Goal: Transaction & Acquisition: Register for event/course

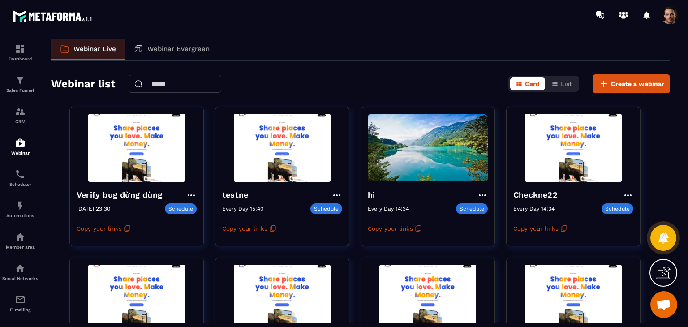
click at [323, 48] on div "Webinar Live Webinar Evergreen" at bounding box center [360, 50] width 619 height 22
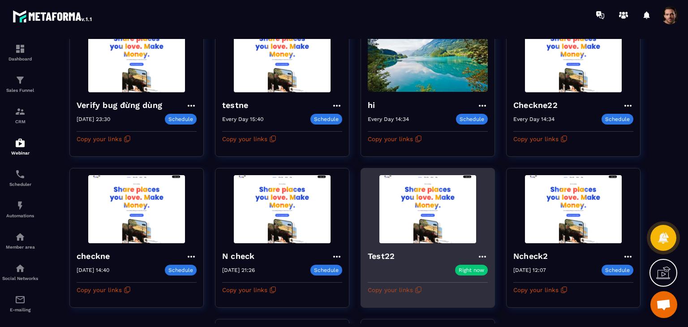
scroll to position [179, 0]
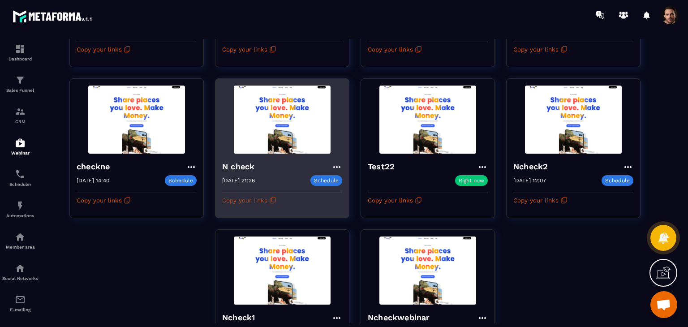
click at [271, 202] on icon "button" at bounding box center [272, 201] width 4 height 5
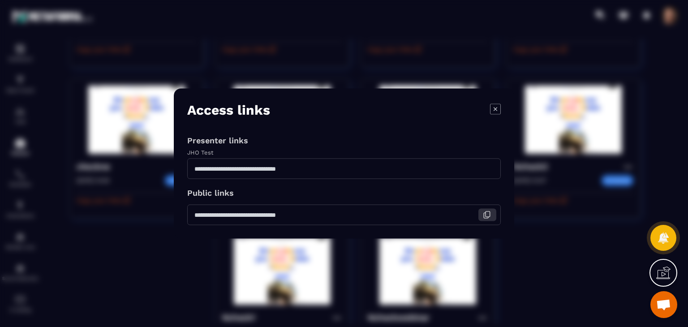
click at [487, 217] on icon "Modal window" at bounding box center [487, 215] width 8 height 8
click at [484, 164] on button "Modal window" at bounding box center [488, 169] width 18 height 13
click at [497, 110] on icon "Modal window" at bounding box center [495, 109] width 11 height 11
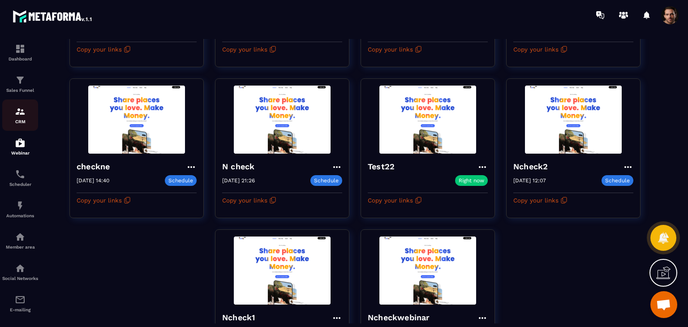
click at [18, 113] on img at bounding box center [20, 111] width 11 height 11
click at [17, 113] on img at bounding box center [20, 111] width 11 height 11
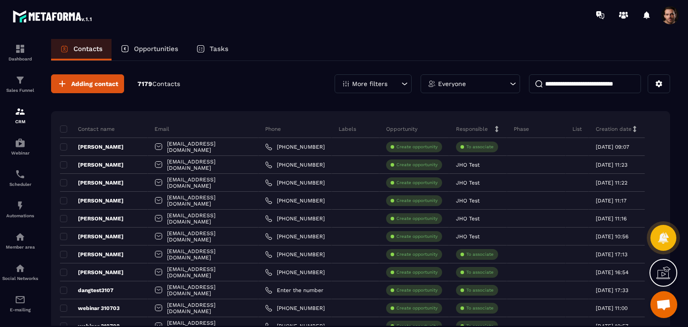
scroll to position [179, 0]
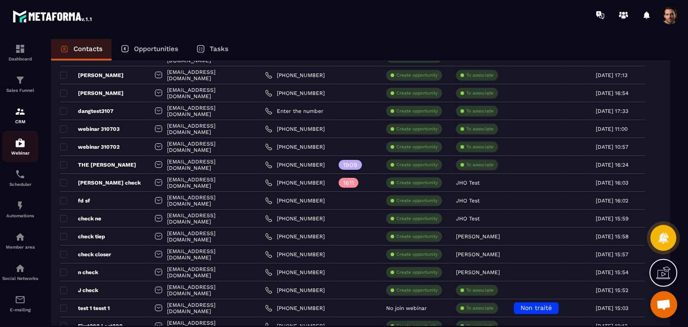
click at [17, 151] on div "Webinar" at bounding box center [20, 147] width 36 height 18
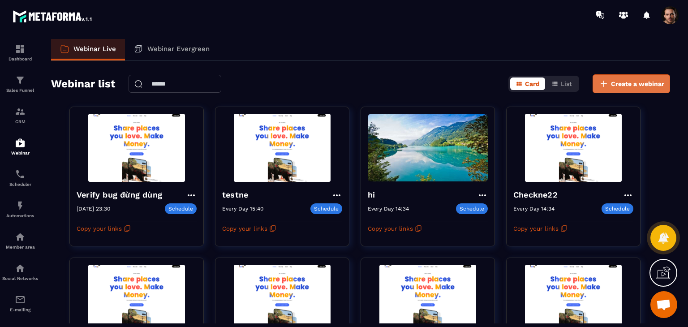
click at [611, 83] on span "Create a webinar" at bounding box center [637, 83] width 53 height 9
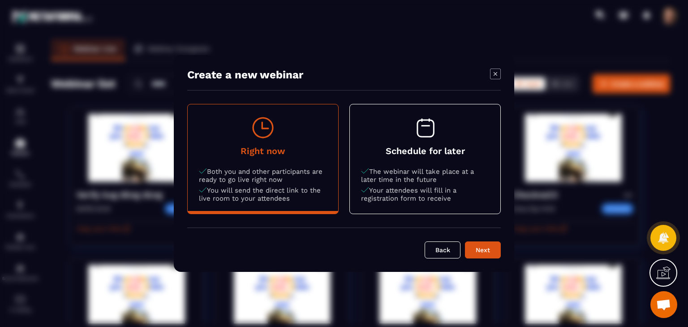
click at [458, 158] on button "Schedule for later The webinar will take place at a later time in the future Yo…" at bounding box center [425, 158] width 151 height 109
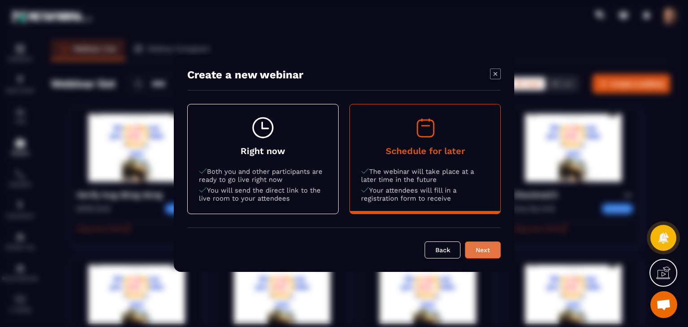
click at [492, 249] on div "Next" at bounding box center [483, 250] width 24 height 9
click at [489, 250] on div "Next" at bounding box center [483, 250] width 24 height 9
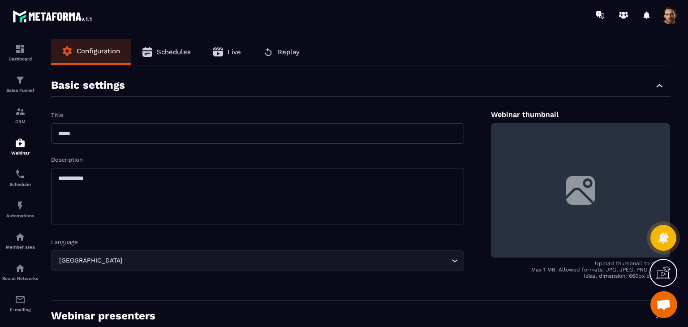
click at [251, 126] on input "text" at bounding box center [257, 133] width 413 height 21
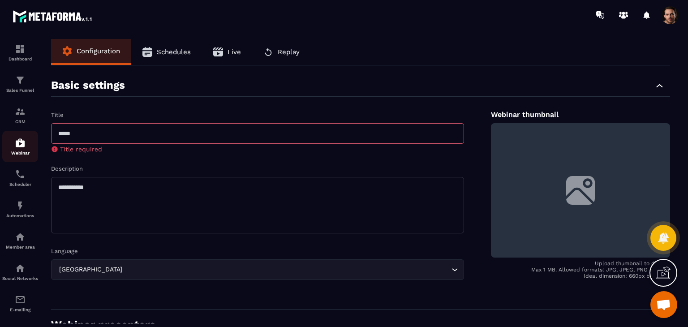
click at [20, 153] on p "Webinar" at bounding box center [20, 153] width 36 height 5
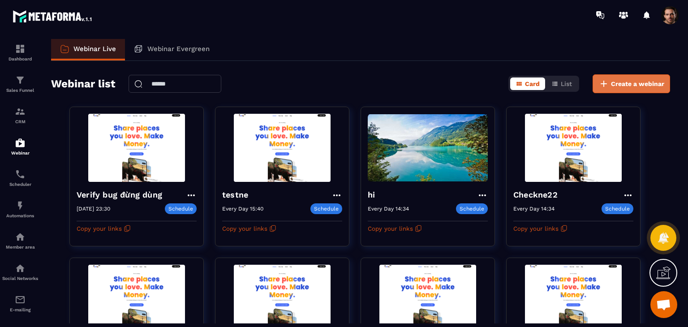
click at [638, 87] on span "Create a webinar" at bounding box center [637, 83] width 53 height 9
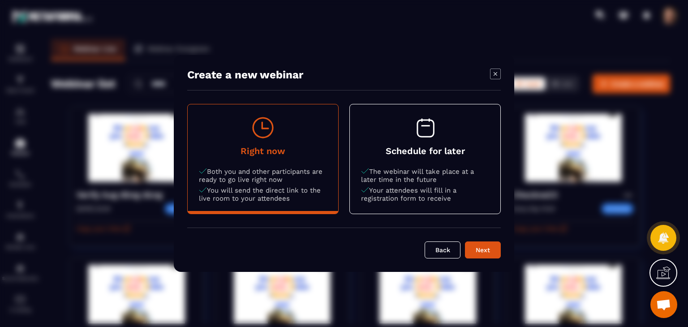
click at [454, 168] on p "The webinar will take place at a later time in the future" at bounding box center [425, 176] width 128 height 16
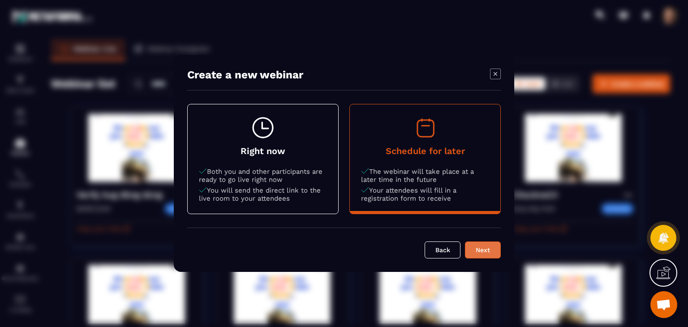
click at [495, 246] on div "Next" at bounding box center [483, 250] width 24 height 9
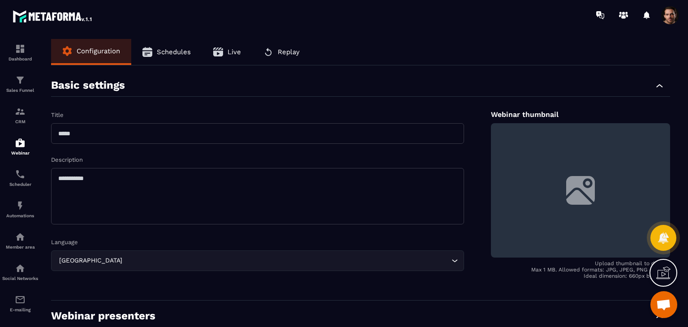
click at [178, 138] on input "text" at bounding box center [257, 133] width 413 height 21
click at [178, 138] on input "**********" at bounding box center [257, 133] width 413 height 21
type input "**********"
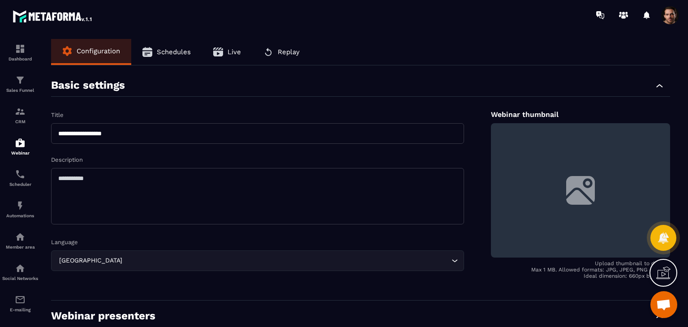
click at [181, 169] on textarea at bounding box center [257, 196] width 413 height 56
paste textarea "**********"
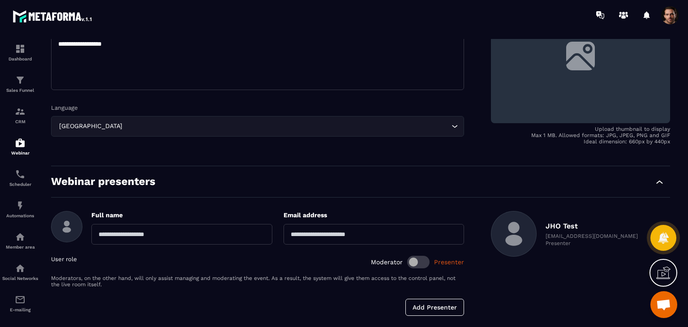
type textarea "**********"
click at [164, 131] on div "France Loading..." at bounding box center [257, 126] width 413 height 21
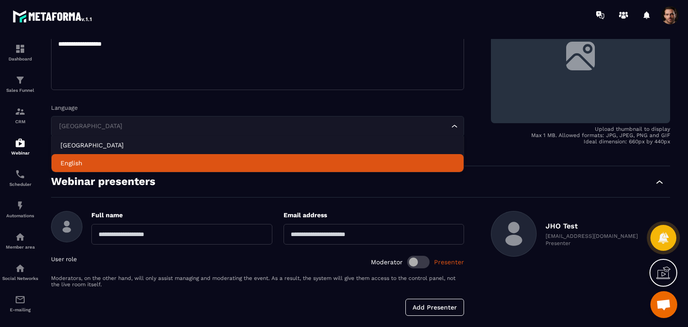
click at [171, 159] on p "English" at bounding box center [258, 163] width 394 height 9
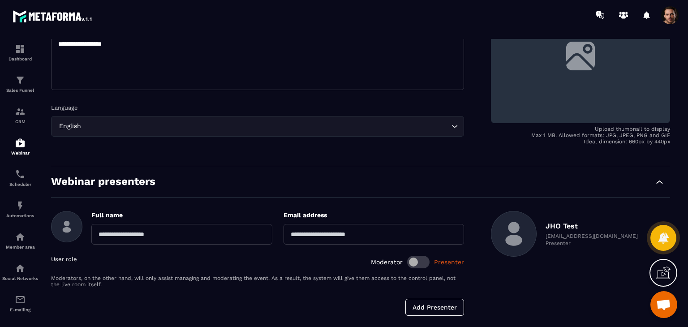
scroll to position [184, 0]
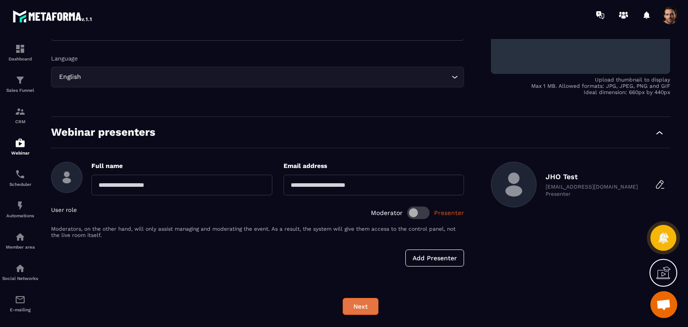
click at [373, 304] on button "Next" at bounding box center [361, 306] width 36 height 17
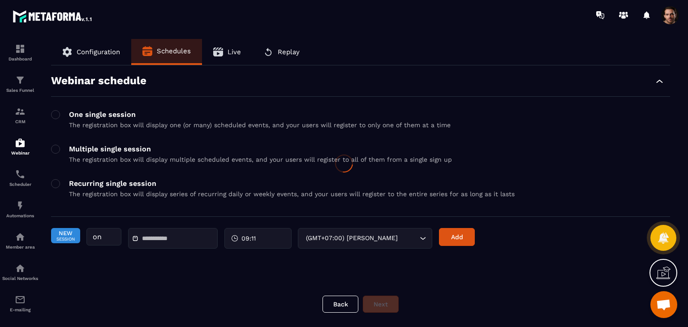
scroll to position [0, 0]
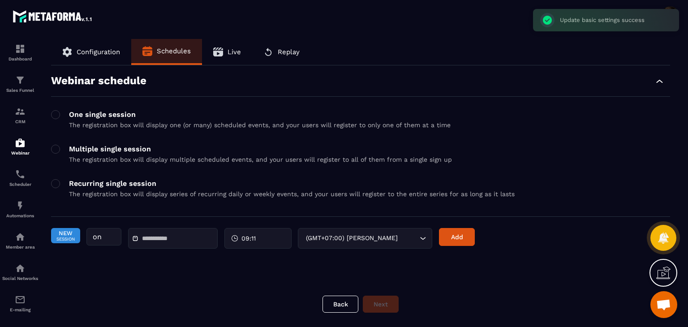
click at [184, 238] on input "text" at bounding box center [173, 238] width 63 height 7
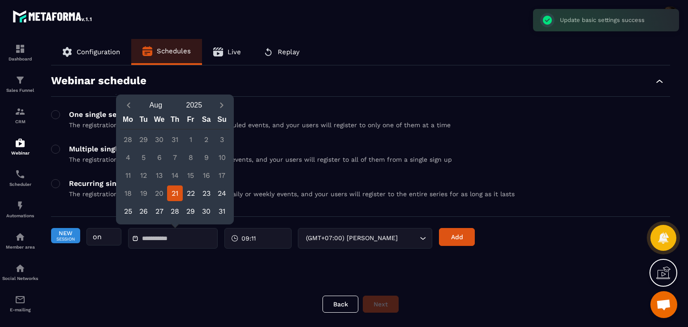
click at [182, 194] on div "21" at bounding box center [175, 194] width 16 height 16
type input "**********"
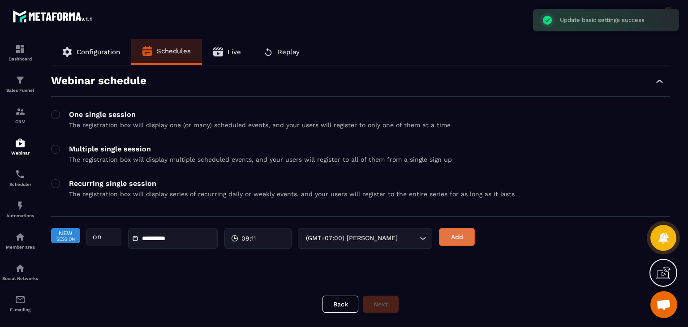
click at [457, 240] on button "Add" at bounding box center [457, 237] width 36 height 18
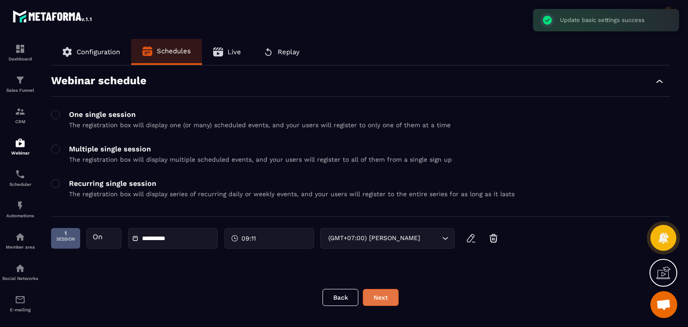
click at [380, 298] on button "Next" at bounding box center [381, 297] width 36 height 17
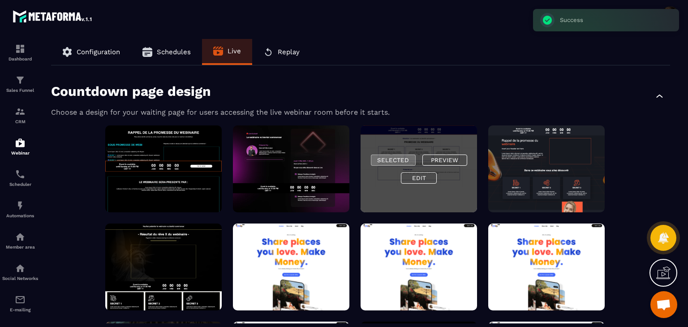
click at [401, 157] on button "Selected" at bounding box center [393, 160] width 45 height 11
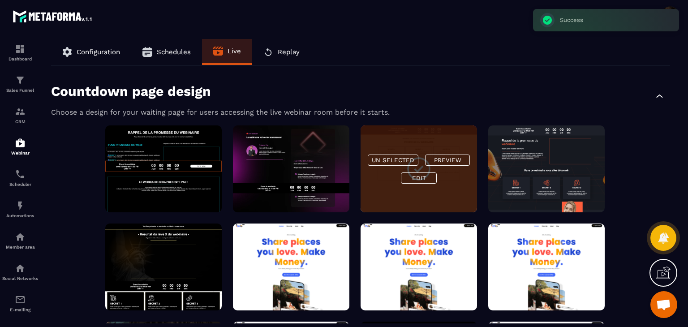
click at [285, 56] on button "Replay" at bounding box center [281, 52] width 59 height 26
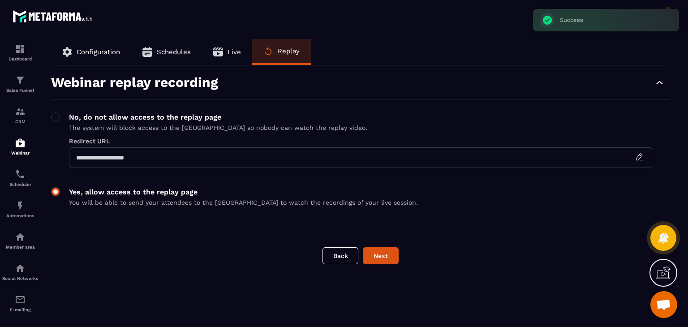
click at [56, 196] on label at bounding box center [55, 200] width 9 height 24
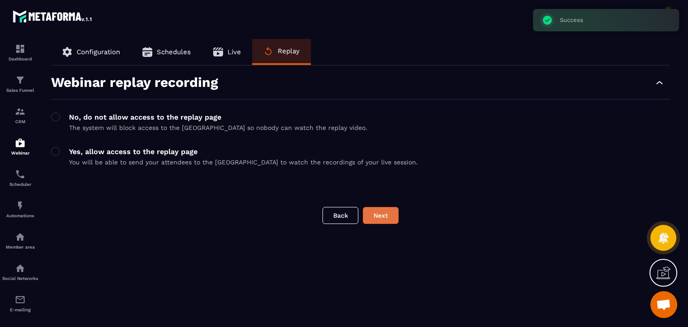
click at [382, 213] on button "Next" at bounding box center [381, 215] width 36 height 17
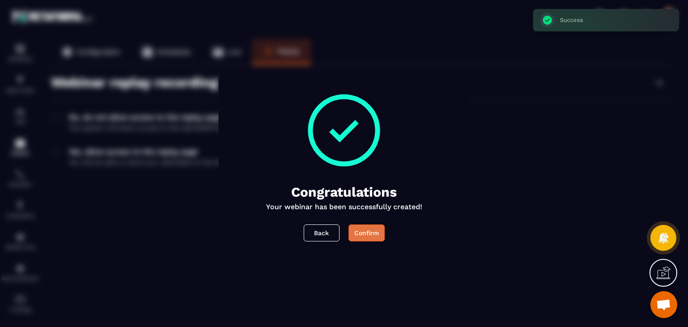
click at [364, 232] on div "Confirm" at bounding box center [367, 233] width 25 height 9
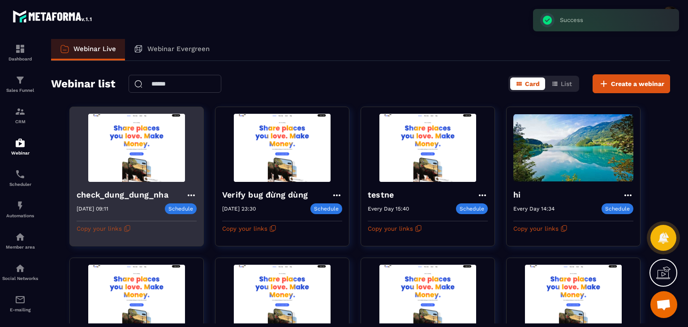
click at [130, 229] on icon "button" at bounding box center [127, 228] width 7 height 7
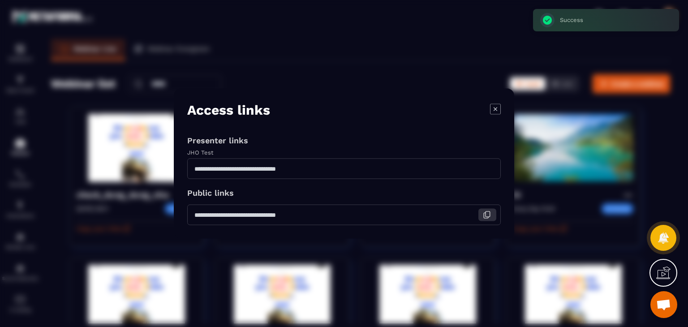
click at [486, 214] on icon "Modal window" at bounding box center [488, 214] width 4 height 5
click at [490, 169] on icon "Modal window" at bounding box center [487, 169] width 8 height 8
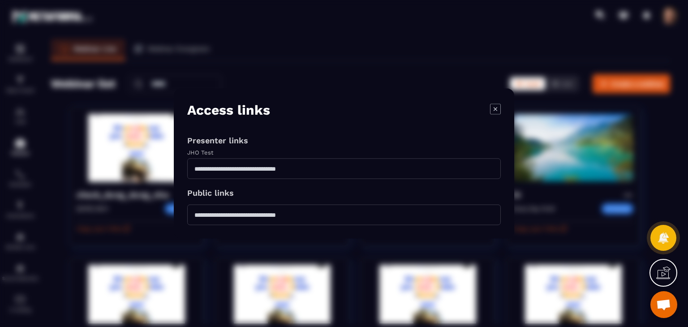
click at [493, 108] on icon "Modal window" at bounding box center [495, 109] width 11 height 11
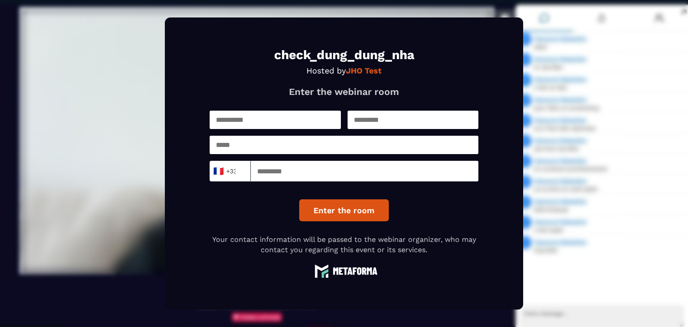
click at [295, 125] on input "text" at bounding box center [275, 120] width 131 height 18
type input "****"
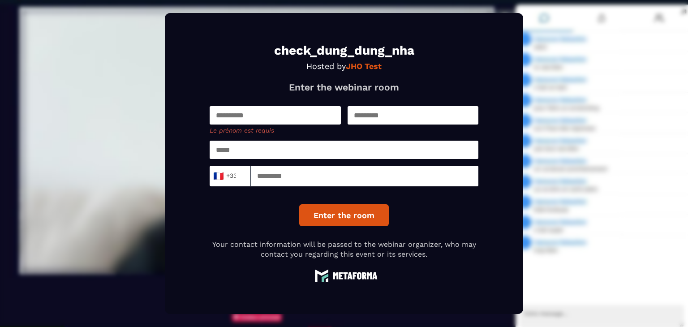
click at [303, 120] on input "text" at bounding box center [275, 115] width 131 height 18
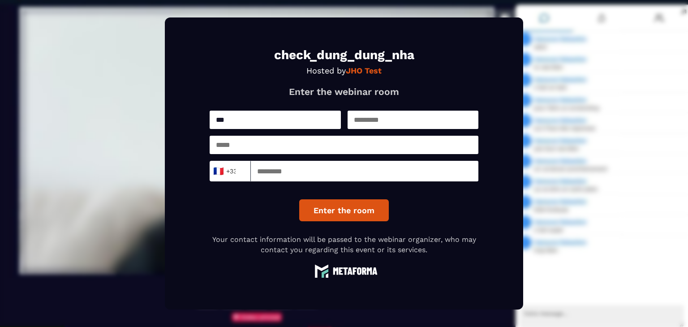
type input "****"
click at [376, 118] on input "text" at bounding box center [413, 120] width 131 height 18
type input "**"
click at [341, 146] on input "email" at bounding box center [344, 145] width 269 height 18
type input "**********"
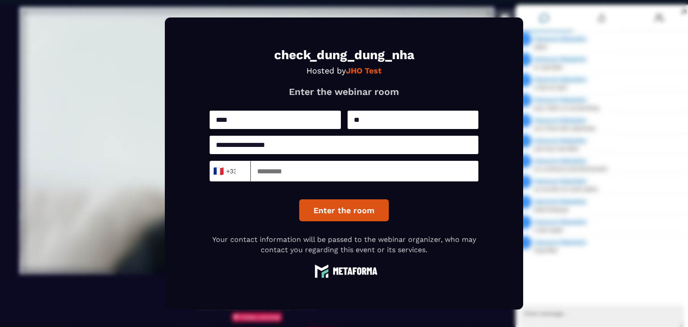
click at [326, 172] on input at bounding box center [365, 171] width 228 height 21
type input "*********"
click at [342, 216] on button "Enter the room" at bounding box center [344, 210] width 90 height 22
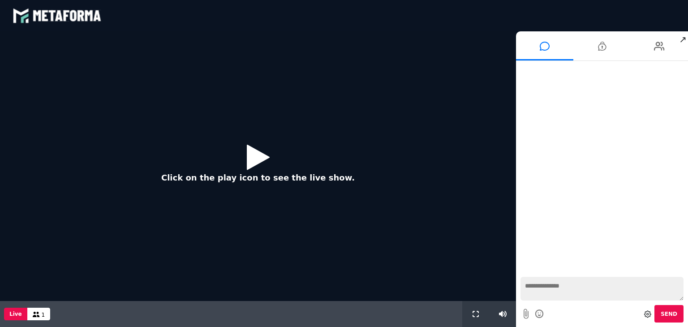
click at [253, 156] on icon at bounding box center [258, 157] width 23 height 29
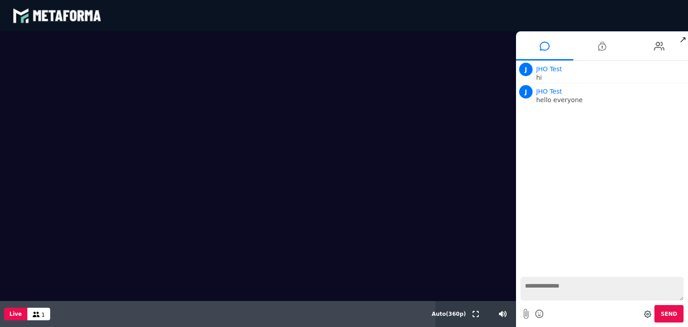
click at [535, 320] on div at bounding box center [539, 314] width 13 height 16
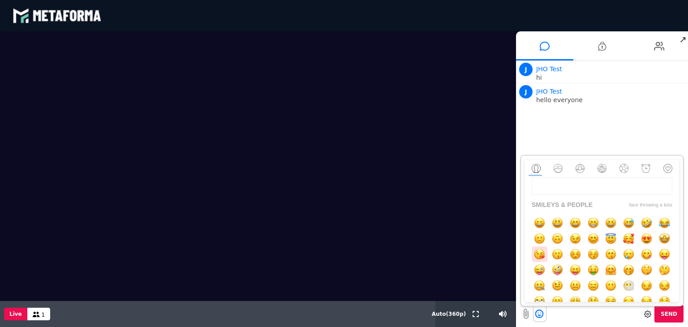
click at [542, 259] on img "button" at bounding box center [539, 254] width 11 height 11
type textarea "**"
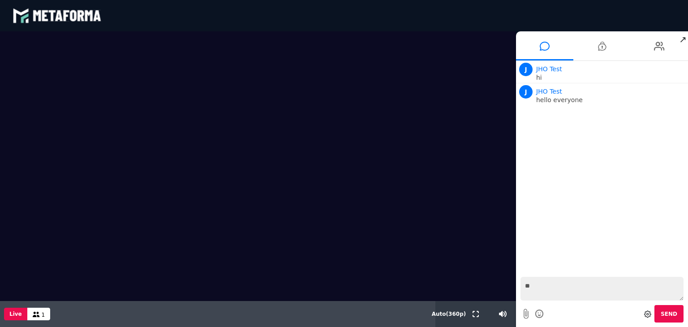
click at [682, 308] on button "Send" at bounding box center [669, 313] width 29 height 17
click at [489, 246] on video at bounding box center [258, 141] width 516 height 221
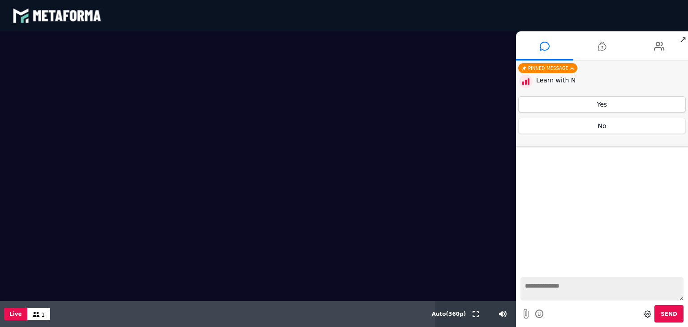
click at [589, 110] on button "Yes" at bounding box center [603, 104] width 168 height 16
